Goal: Find specific page/section: Find specific page/section

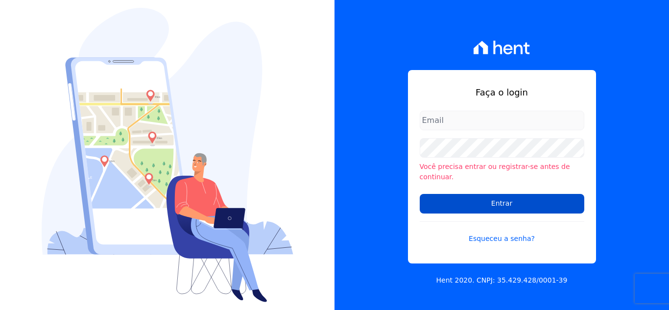
type input "[PERSON_NAME][EMAIL_ADDRESS][DOMAIN_NAME]"
click at [486, 203] on input "Entrar" at bounding box center [502, 204] width 165 height 20
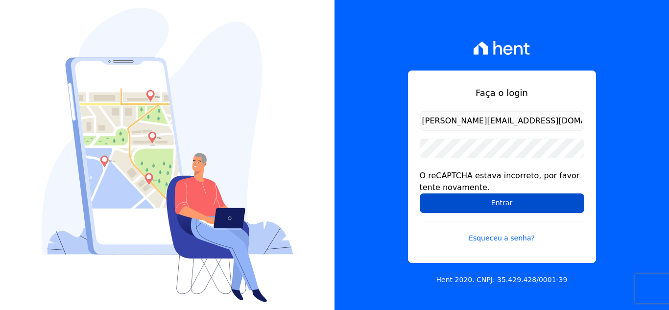
click at [488, 204] on input "Entrar" at bounding box center [502, 204] width 165 height 20
click at [505, 202] on input "Entrar" at bounding box center [502, 204] width 165 height 20
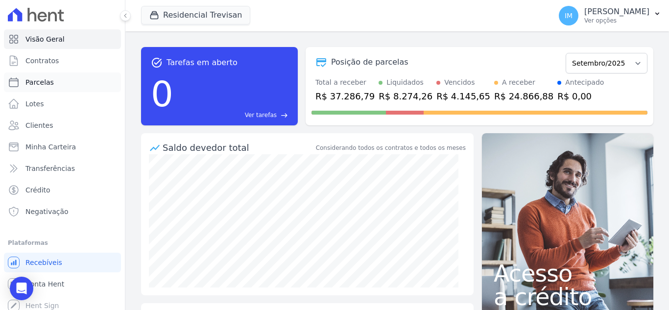
click at [43, 83] on span "Parcelas" at bounding box center [39, 82] width 28 height 10
select select
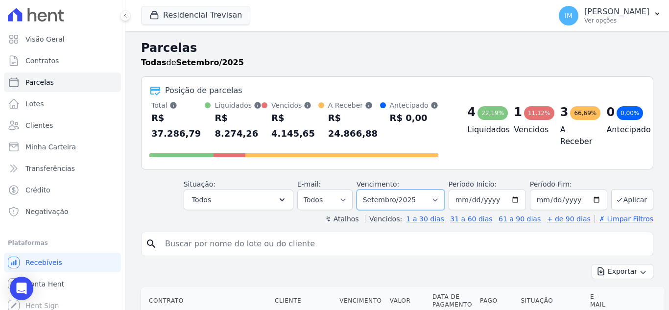
click at [408, 190] on select "Filtrar por período ──────── Todos os meses Maio/2021 Junho/2021 Julho/2021 Ago…" at bounding box center [401, 200] width 88 height 21
select select "all"
click at [363, 190] on select "Filtrar por período ──────── Todos os meses Maio/2021 Junho/2021 Julho/2021 Ago…" at bounding box center [401, 200] width 88 height 21
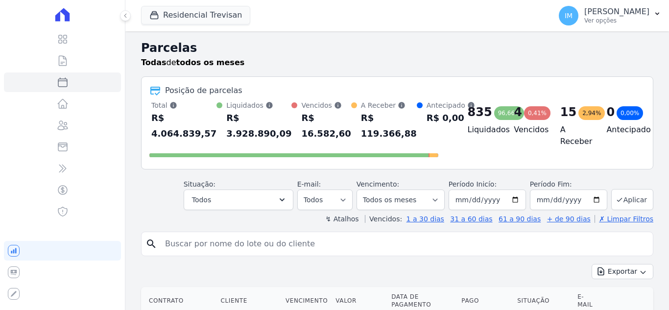
select select
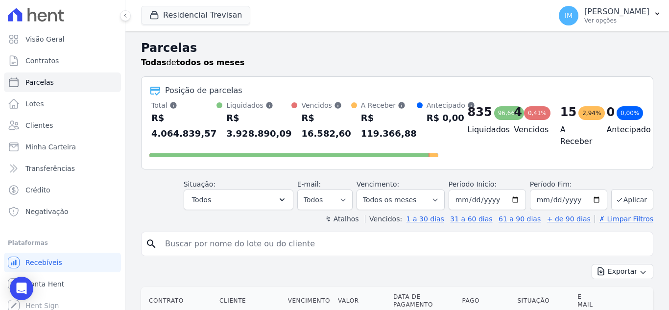
click at [210, 250] on input "search" at bounding box center [404, 244] width 490 height 20
type input "francielle"
select select
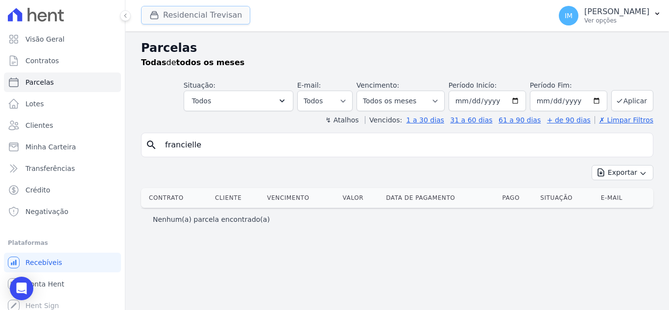
click at [219, 14] on button "Residencial Trevisan" at bounding box center [195, 15] width 109 height 19
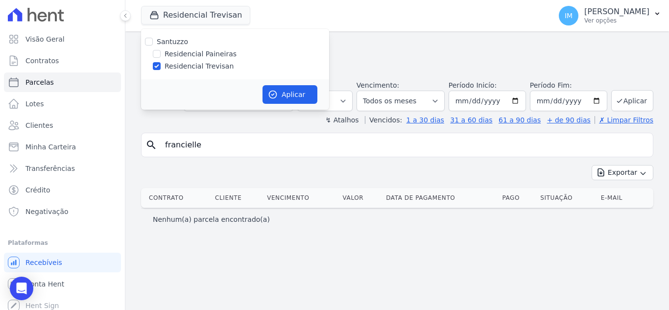
click at [208, 53] on label "Residencial Paineiras" at bounding box center [201, 54] width 72 height 10
click at [161, 53] on input "Residencial Paineiras" at bounding box center [157, 54] width 8 height 8
checkbox input "true"
click at [210, 70] on label "Residencial Trevisan" at bounding box center [199, 66] width 69 height 10
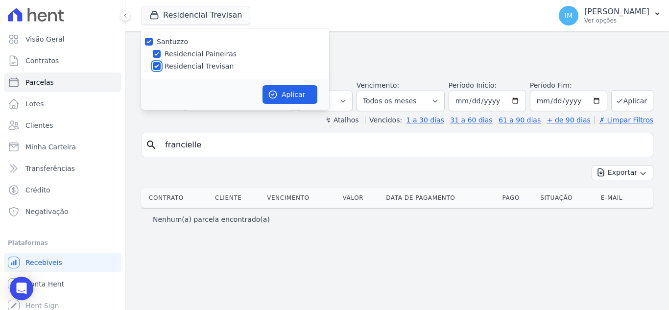
click at [161, 70] on input "Residencial Trevisan" at bounding box center [157, 66] width 8 height 8
checkbox input "false"
click at [297, 96] on button "Aplicar" at bounding box center [290, 94] width 55 height 19
select select
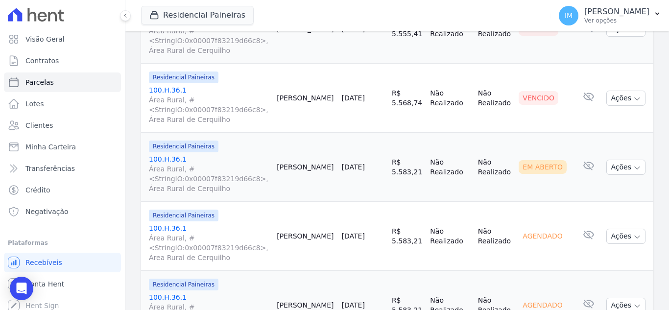
scroll to position [847, 0]
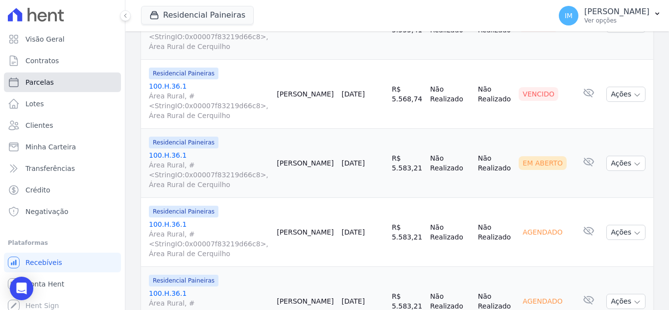
click at [42, 83] on span "Parcelas" at bounding box center [39, 82] width 28 height 10
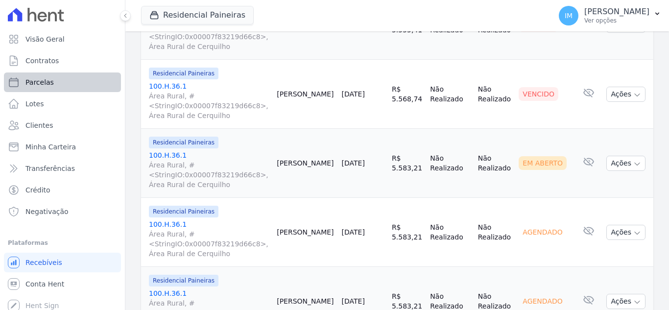
select select
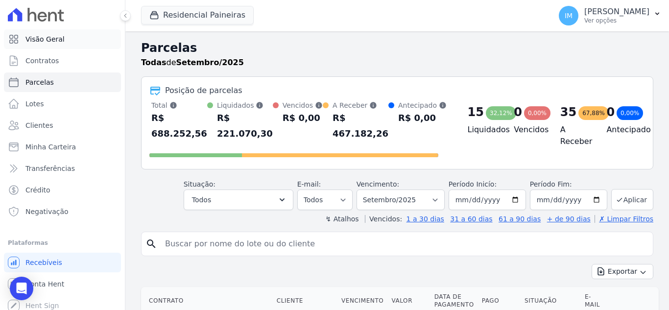
click at [49, 41] on span "Visão Geral" at bounding box center [44, 39] width 39 height 10
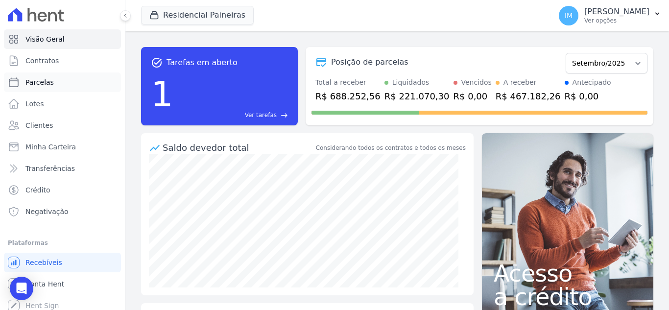
click at [52, 85] on link "Parcelas" at bounding box center [62, 83] width 117 height 20
select select
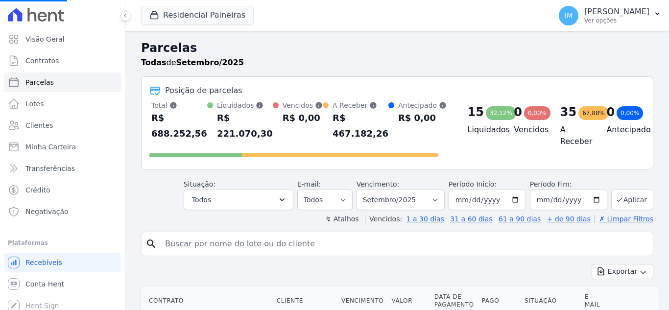
select select
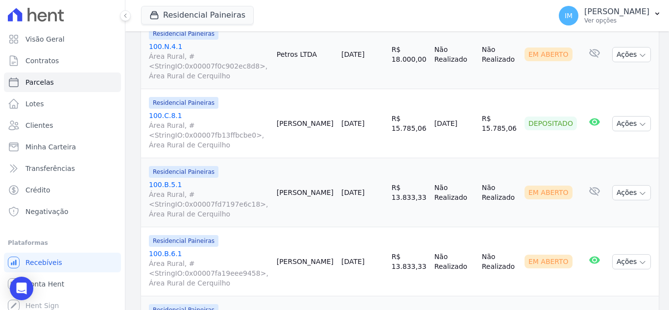
scroll to position [858, 0]
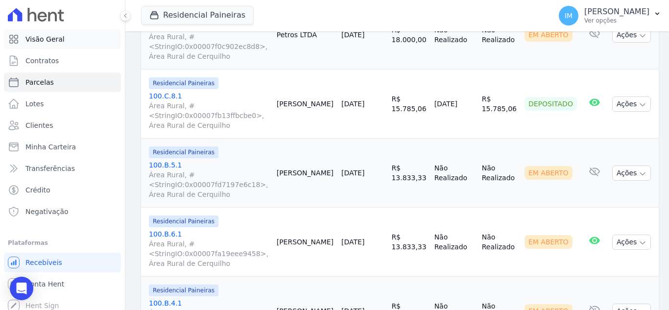
click at [47, 37] on span "Visão Geral" at bounding box center [44, 39] width 39 height 10
